Goal: Task Accomplishment & Management: Manage account settings

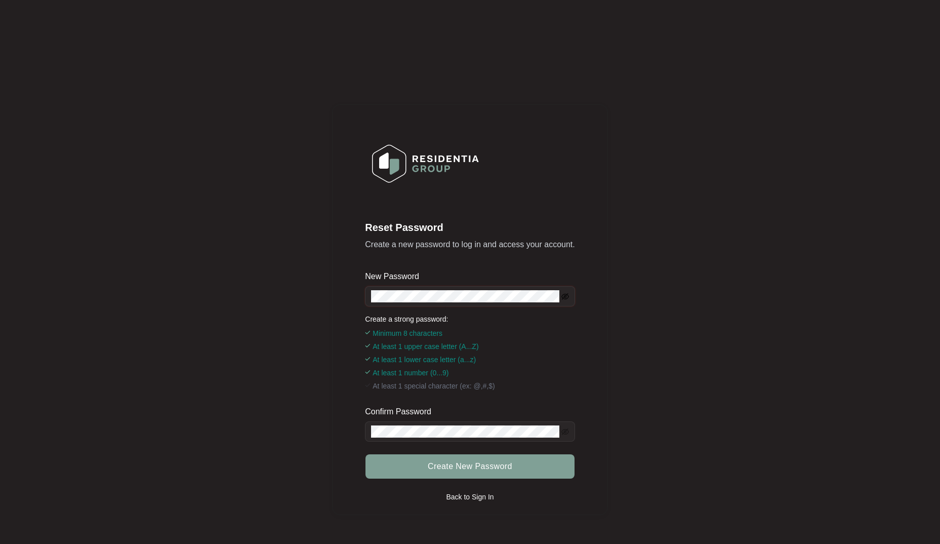
click at [566, 294] on icon "eye-invisible" at bounding box center [566, 296] width 8 height 7
click at [565, 431] on icon "eye-invisible" at bounding box center [566, 431] width 8 height 7
click at [481, 466] on span "Create New Password" at bounding box center [470, 466] width 85 height 12
click at [465, 466] on span "Create New Password" at bounding box center [470, 466] width 85 height 12
click at [461, 496] on p "Back to Sign In" at bounding box center [470, 497] width 48 height 10
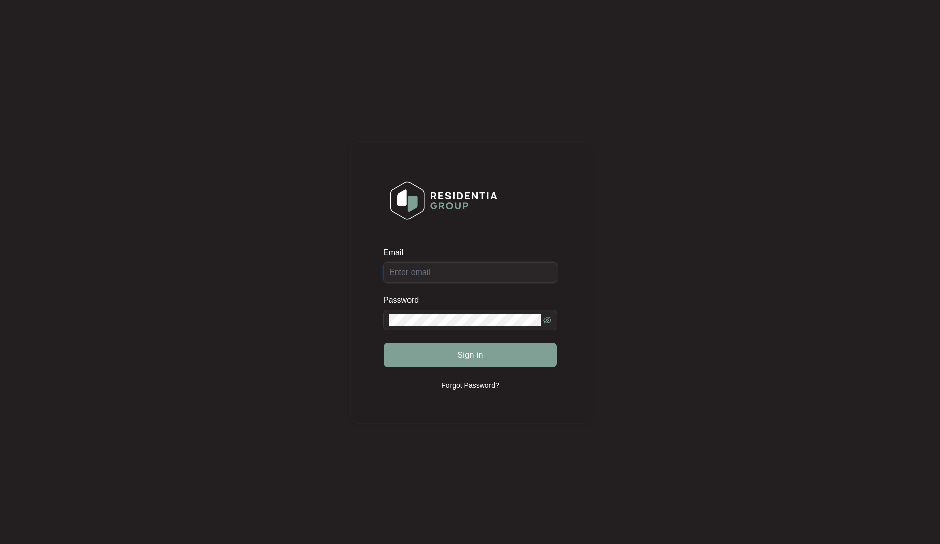
drag, startPoint x: 399, startPoint y: 273, endPoint x: 420, endPoint y: 273, distance: 21.8
click at [399, 273] on input "Email" at bounding box center [470, 272] width 174 height 20
click at [462, 355] on span "Sign in" at bounding box center [470, 355] width 26 height 12
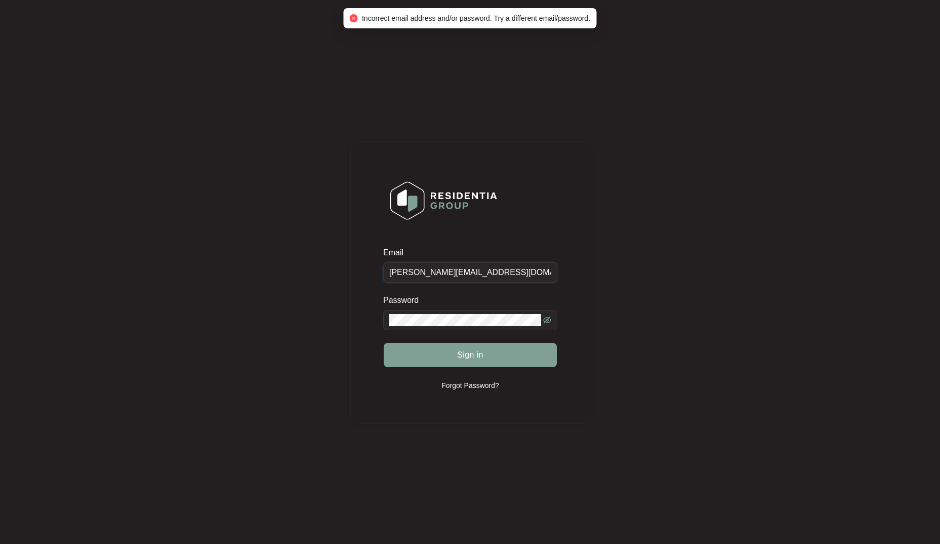
click at [407, 275] on input "tracy@mrces.com.au" at bounding box center [470, 272] width 174 height 20
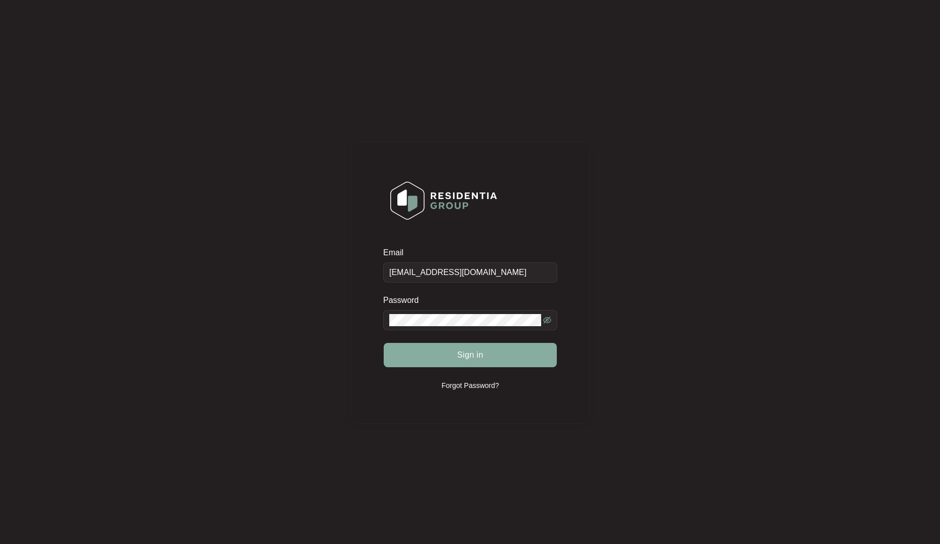
click at [468, 363] on button "Sign in" at bounding box center [470, 355] width 173 height 24
click at [550, 324] on span at bounding box center [547, 320] width 8 height 12
click at [547, 320] on icon "eye-invisible" at bounding box center [547, 319] width 8 height 7
drag, startPoint x: 420, startPoint y: 273, endPoint x: 350, endPoint y: 275, distance: 70.4
click at [350, 275] on div "Email accounts@mrces.com.au Password Sign in Forgot Password?" at bounding box center [470, 283] width 240 height 544
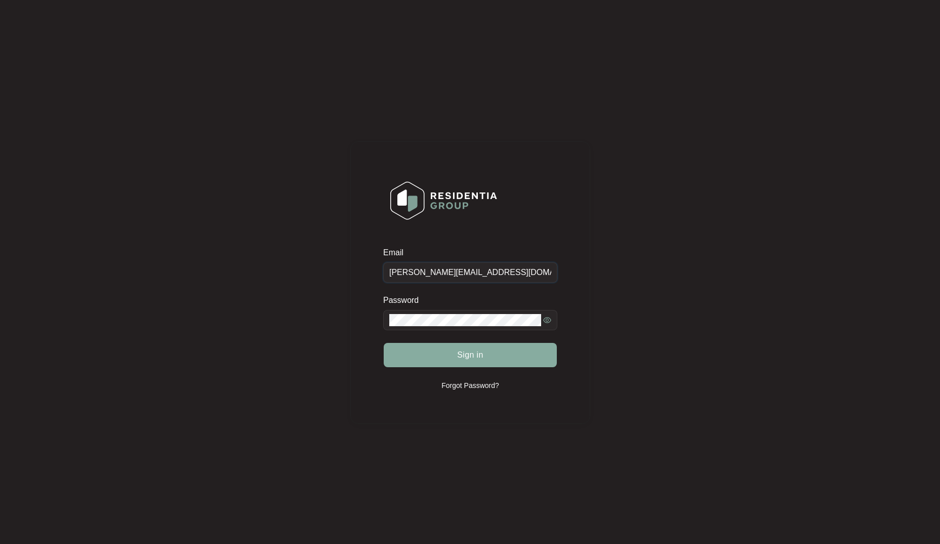
type input "tracy@mrces.com.au"
click at [471, 354] on span "Sign in" at bounding box center [470, 355] width 26 height 12
click at [473, 356] on span "Sign in" at bounding box center [470, 355] width 26 height 12
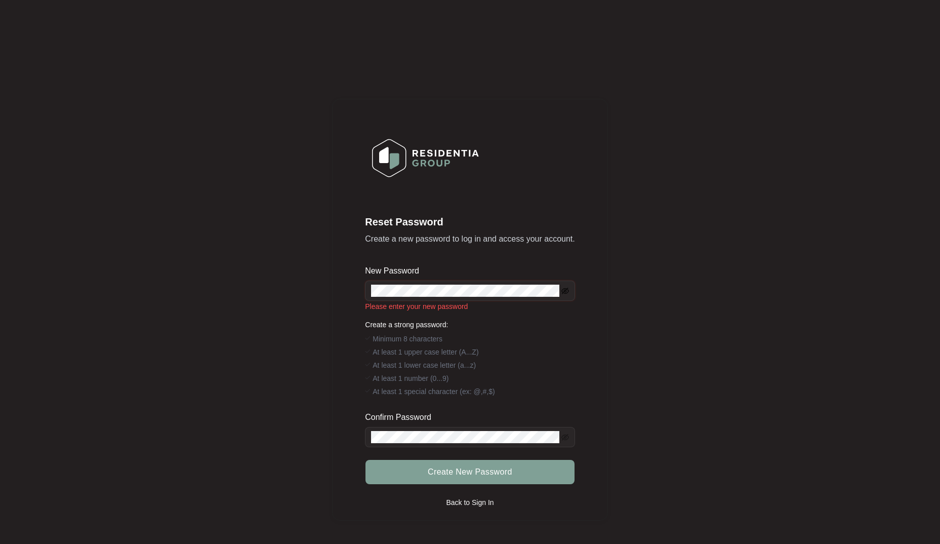
click at [566, 290] on icon "eye-invisible" at bounding box center [566, 291] width 8 height 7
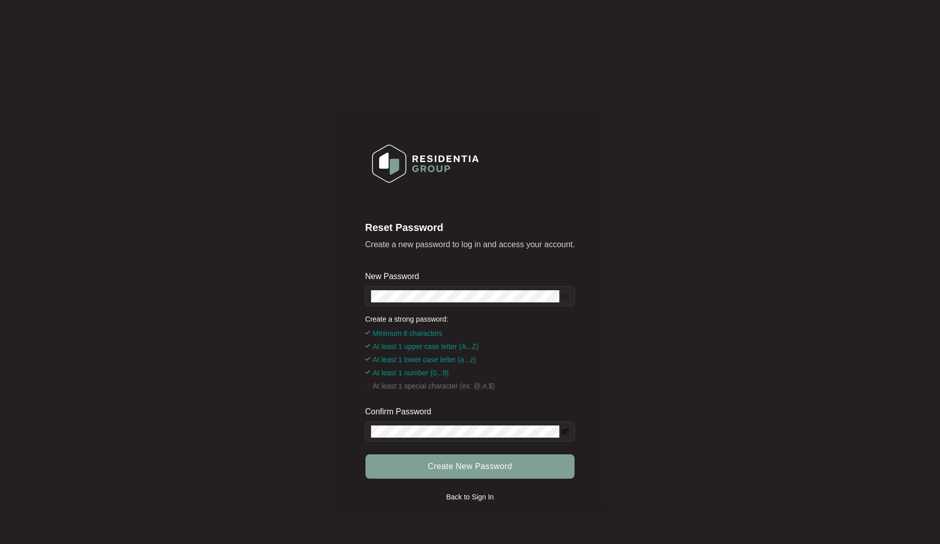
click at [565, 433] on icon "eye-invisible" at bounding box center [566, 432] width 2 height 2
click at [485, 468] on span "Create New Password" at bounding box center [470, 466] width 85 height 12
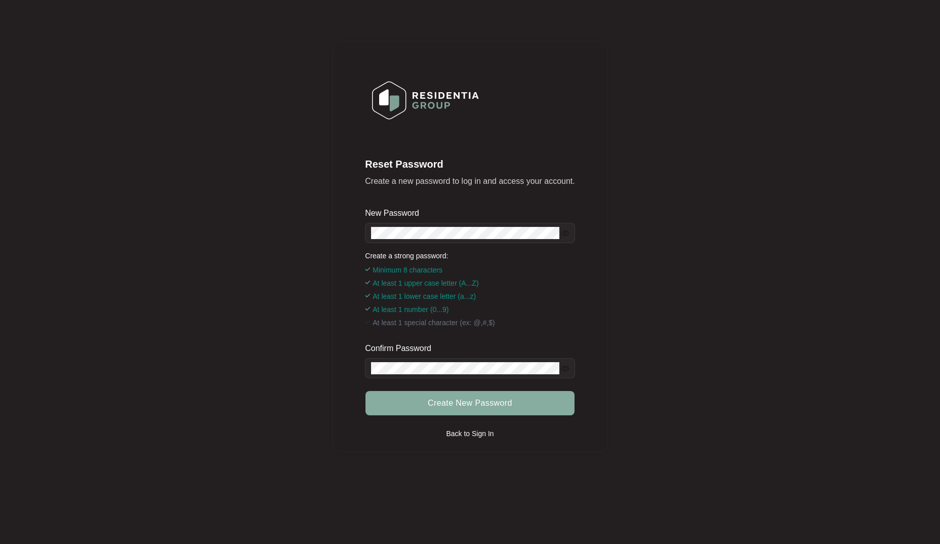
scroll to position [75, 0]
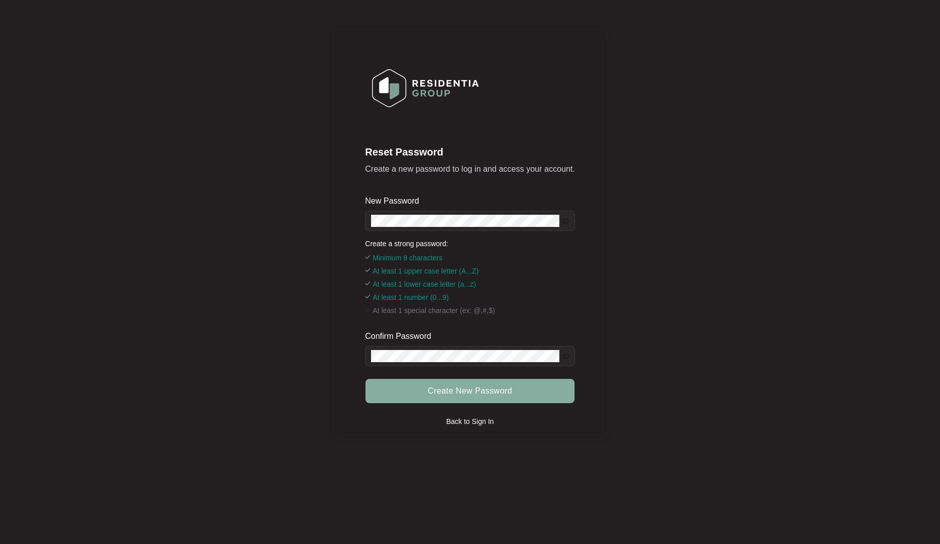
click at [473, 391] on span "Create New Password" at bounding box center [470, 391] width 85 height 12
click at [462, 391] on span "Create New Password" at bounding box center [470, 391] width 85 height 12
click at [486, 393] on span "Create New Password" at bounding box center [470, 391] width 85 height 12
